Goal: Task Accomplishment & Management: Complete application form

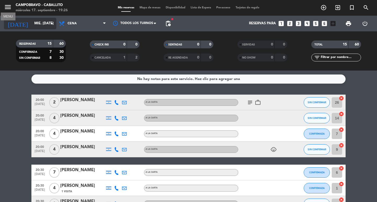
scroll to position [176, 0]
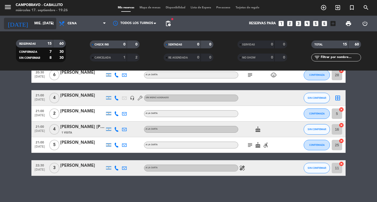
click at [32, 22] on input "mié. [DATE]" at bounding box center [55, 23] width 46 height 9
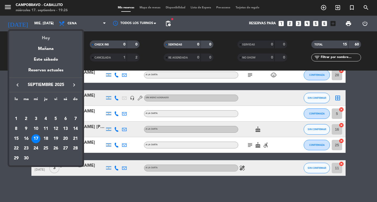
click at [37, 37] on div "Hoy" at bounding box center [45, 36] width 73 height 11
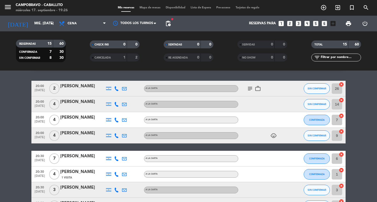
scroll to position [0, 0]
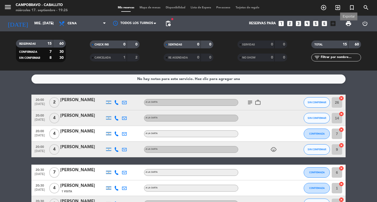
click at [348, 25] on span "print" at bounding box center [348, 23] width 6 height 6
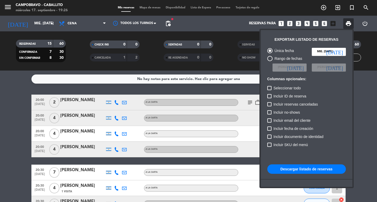
click at [242, 155] on div at bounding box center [188, 101] width 377 height 202
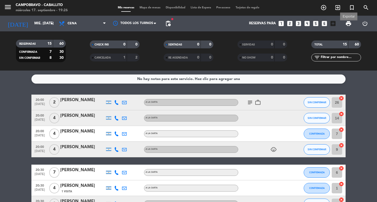
click at [349, 24] on span "print" at bounding box center [348, 23] width 6 height 6
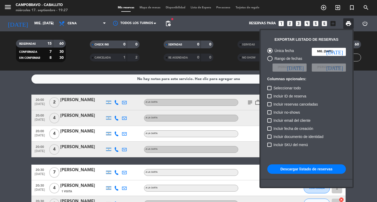
click at [302, 173] on button "Descargar listado de reservas" at bounding box center [306, 169] width 79 height 9
drag, startPoint x: 375, startPoint y: 57, endPoint x: 366, endPoint y: 62, distance: 10.3
click at [371, 59] on div at bounding box center [188, 101] width 377 height 202
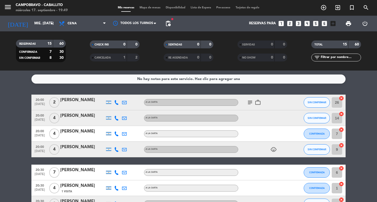
drag, startPoint x: 366, startPoint y: 62, endPoint x: 359, endPoint y: 28, distance: 34.8
click at [367, 48] on div "TOTAL 15 60 filter_list" at bounding box center [336, 51] width 74 height 29
drag, startPoint x: 318, startPoint y: 8, endPoint x: 321, endPoint y: 7, distance: 3.2
click at [319, 8] on span "add_circle_outline" at bounding box center [323, 7] width 14 height 9
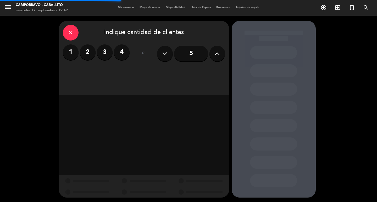
click at [91, 51] on label "2" at bounding box center [88, 52] width 16 height 16
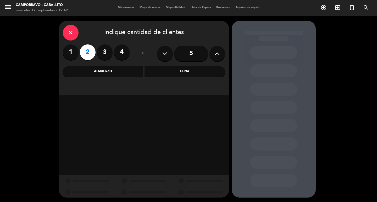
click at [196, 73] on div "Cena" at bounding box center [184, 71] width 81 height 10
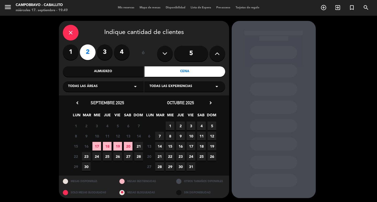
click at [119, 156] on span "26" at bounding box center [117, 156] width 9 height 9
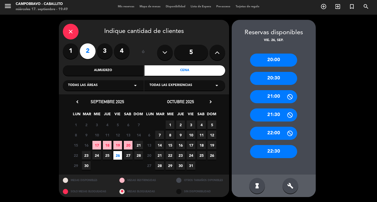
click at [281, 81] on div "20:30" at bounding box center [273, 78] width 47 height 13
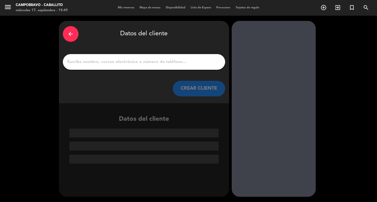
click at [177, 59] on input "1" at bounding box center [144, 61] width 154 height 7
type input "D"
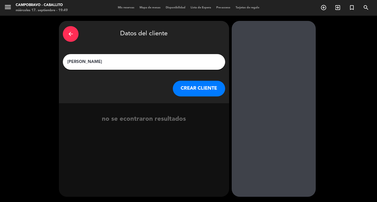
type input "[PERSON_NAME]"
click at [202, 84] on button "CREAR CLIENTE" at bounding box center [199, 89] width 52 height 16
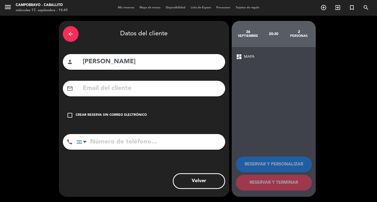
click at [134, 149] on input "tel" at bounding box center [150, 142] width 149 height 16
click at [121, 138] on input "tel" at bounding box center [150, 142] width 149 height 16
type input "1163215968"
click at [126, 114] on div "Crear reserva sin correo electrónico" at bounding box center [111, 115] width 71 height 5
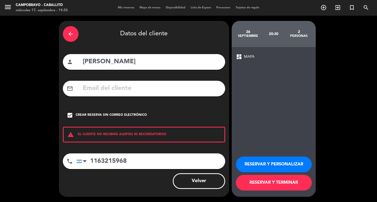
click at [274, 188] on button "RESERVAR Y TERMINAR" at bounding box center [274, 183] width 76 height 16
